Goal: Task Accomplishment & Management: Manage account settings

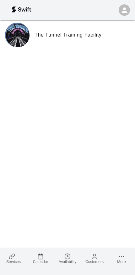
click at [39, 254] on rect at bounding box center [40, 256] width 5 height 5
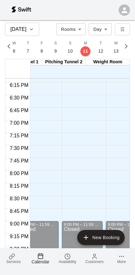
scroll to position [891, 93]
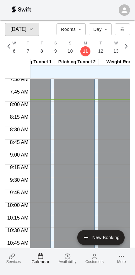
click at [30, 26] on icon "button" at bounding box center [31, 29] width 5 height 8
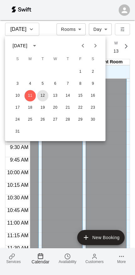
click at [41, 95] on button "12" at bounding box center [42, 95] width 11 height 11
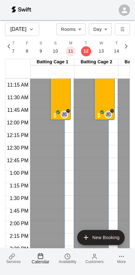
click at [13, 256] on icon at bounding box center [12, 256] width 6 height 6
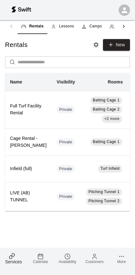
click at [95, 26] on span "Camps" at bounding box center [96, 26] width 13 height 6
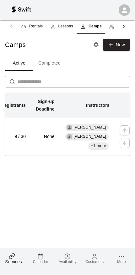
click at [20, 152] on td "9 / 30" at bounding box center [13, 137] width 35 height 38
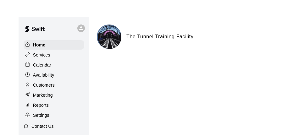
click at [30, 21] on img at bounding box center [16, 12] width 33 height 19
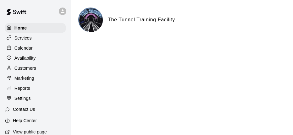
click at [30, 38] on p "Services" at bounding box center [22, 38] width 17 height 6
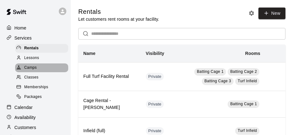
click at [37, 70] on div "Camps" at bounding box center [41, 68] width 53 height 9
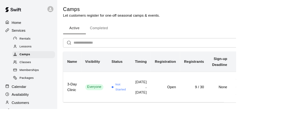
click at [113, 117] on td "Everyone" at bounding box center [117, 108] width 33 height 38
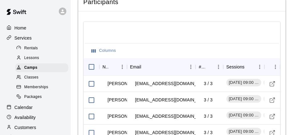
scroll to position [751, 0]
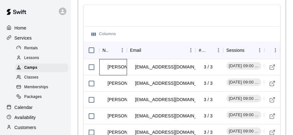
click at [124, 59] on td "[PERSON_NAME]" at bounding box center [126, 67] width 47 height 17
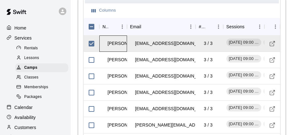
scroll to position [774, 0]
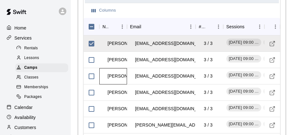
click at [125, 68] on td "[PERSON_NAME]" at bounding box center [126, 76] width 47 height 17
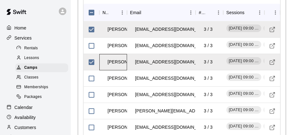
scroll to position [789, 0]
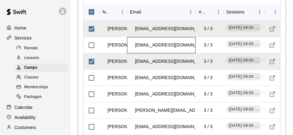
click at [190, 37] on div "[EMAIL_ADDRESS][DOMAIN_NAME]" at bounding box center [161, 45] width 69 height 16
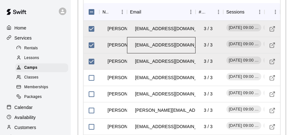
click at [190, 37] on div "[EMAIL_ADDRESS][DOMAIN_NAME]" at bounding box center [161, 45] width 69 height 16
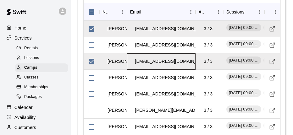
click at [187, 54] on div "[EMAIL_ADDRESS][DOMAIN_NAME]" at bounding box center [161, 62] width 69 height 16
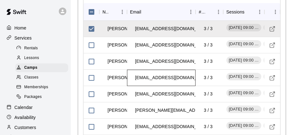
click at [186, 70] on td "[EMAIL_ADDRESS][DOMAIN_NAME]" at bounding box center [173, 78] width 86 height 17
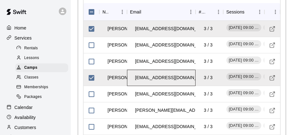
click at [188, 70] on td "[EMAIL_ADDRESS][DOMAIN_NAME]" at bounding box center [173, 78] width 86 height 17
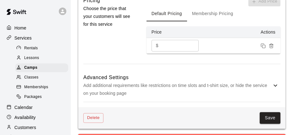
scroll to position [598, 0]
